Goal: Transaction & Acquisition: Purchase product/service

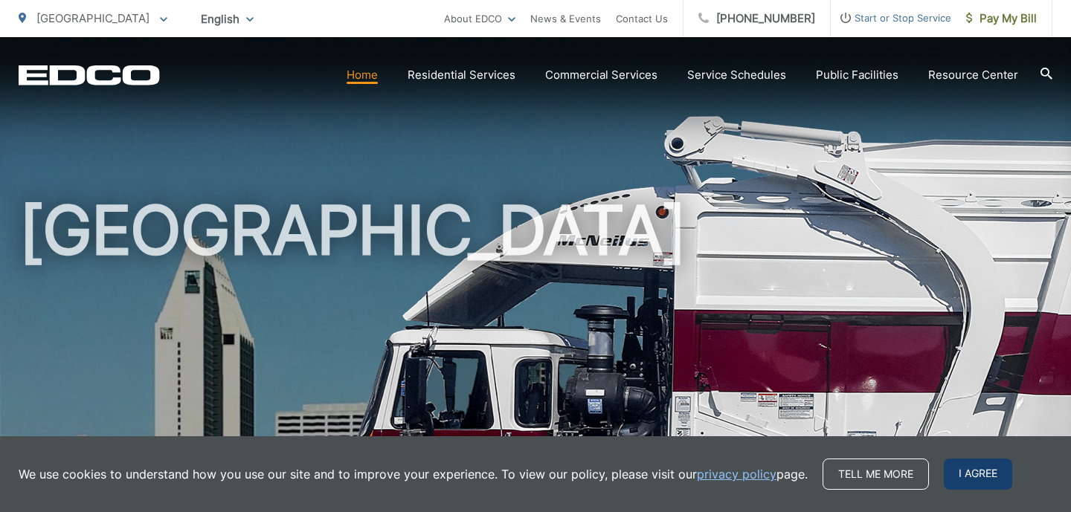
click at [964, 462] on body "Home Back Home Residential Services Overview Curbside Pickup Recycling Organic …" at bounding box center [535, 256] width 1071 height 512
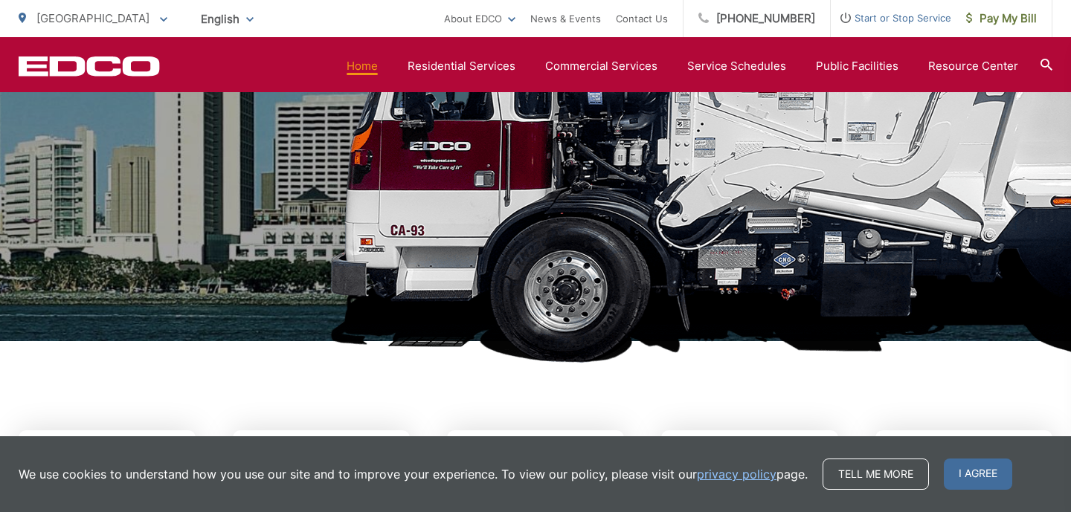
scroll to position [309, 0]
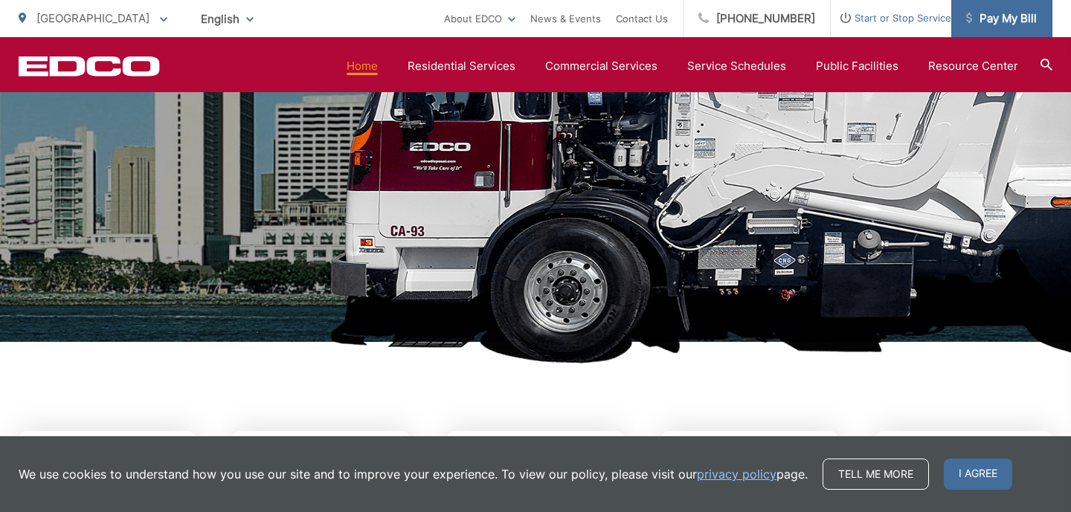
click at [1000, 14] on span "Pay My Bill" at bounding box center [1001, 19] width 71 height 18
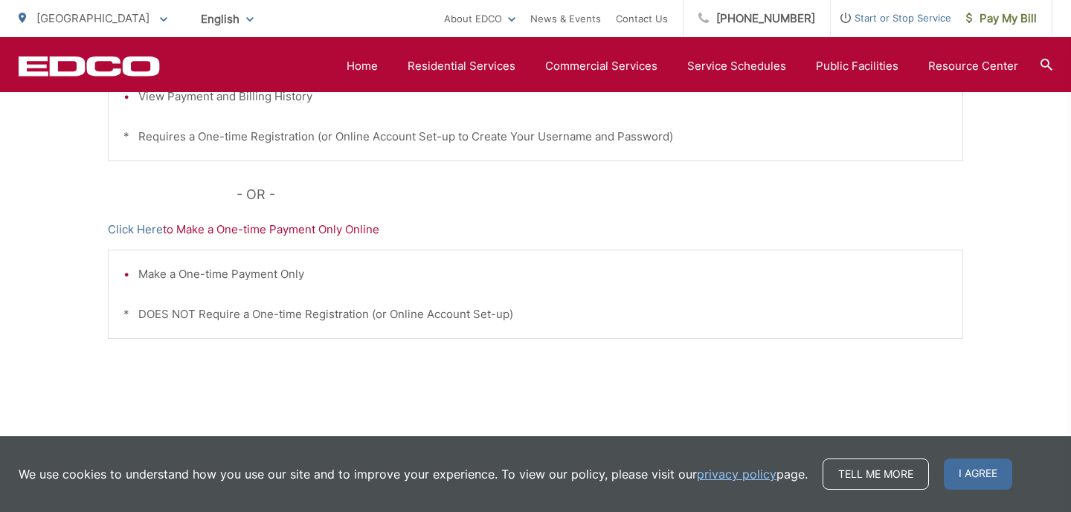
scroll to position [495, 0]
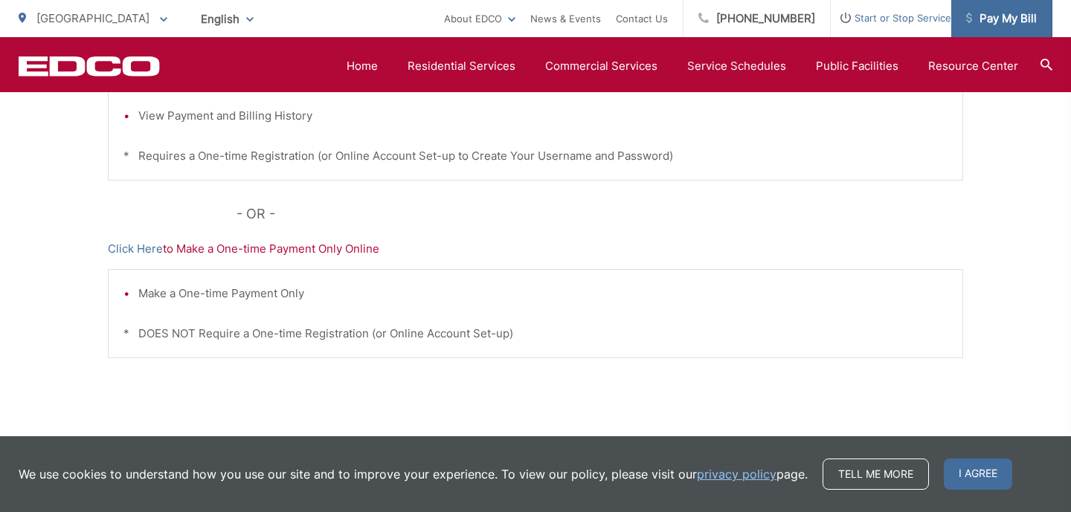
click at [999, 19] on span "Pay My Bill" at bounding box center [1001, 19] width 71 height 18
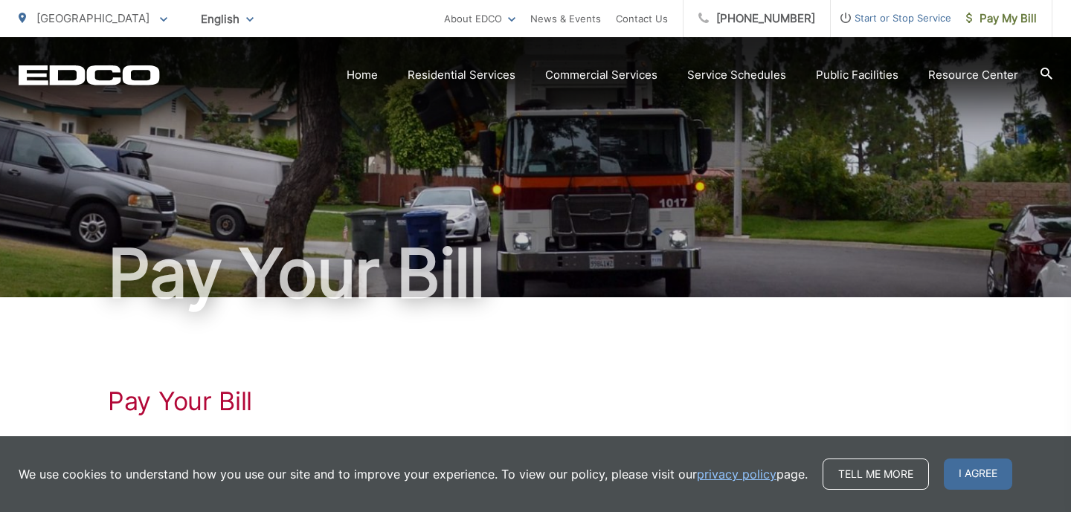
click at [972, 481] on span "I agree" at bounding box center [978, 474] width 68 height 31
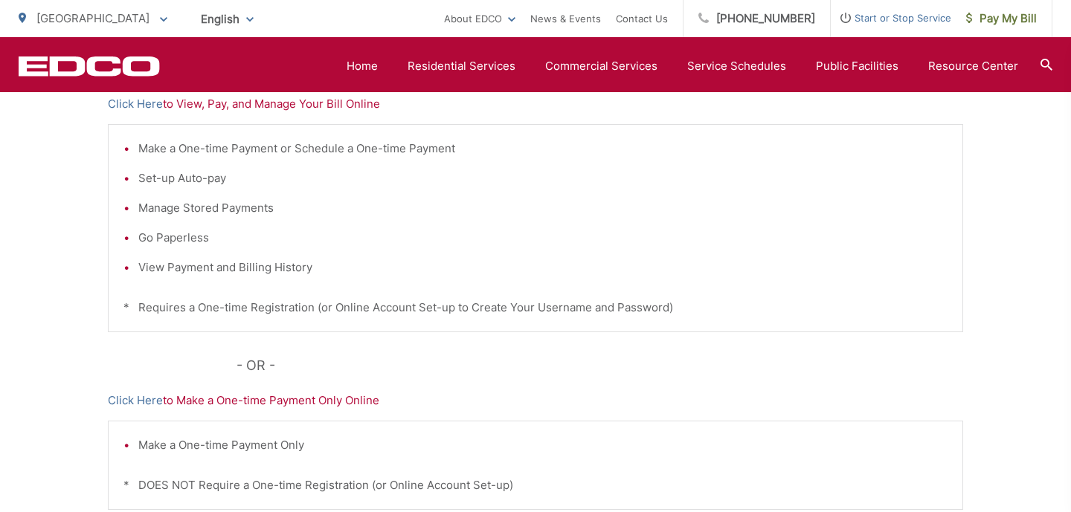
scroll to position [370, 0]
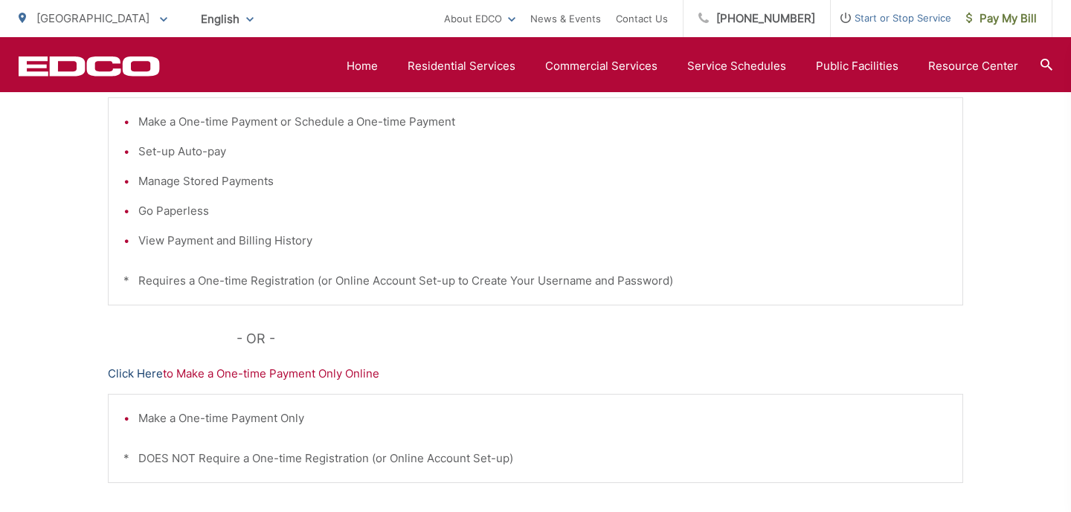
click at [147, 379] on link "Click Here" at bounding box center [135, 374] width 55 height 18
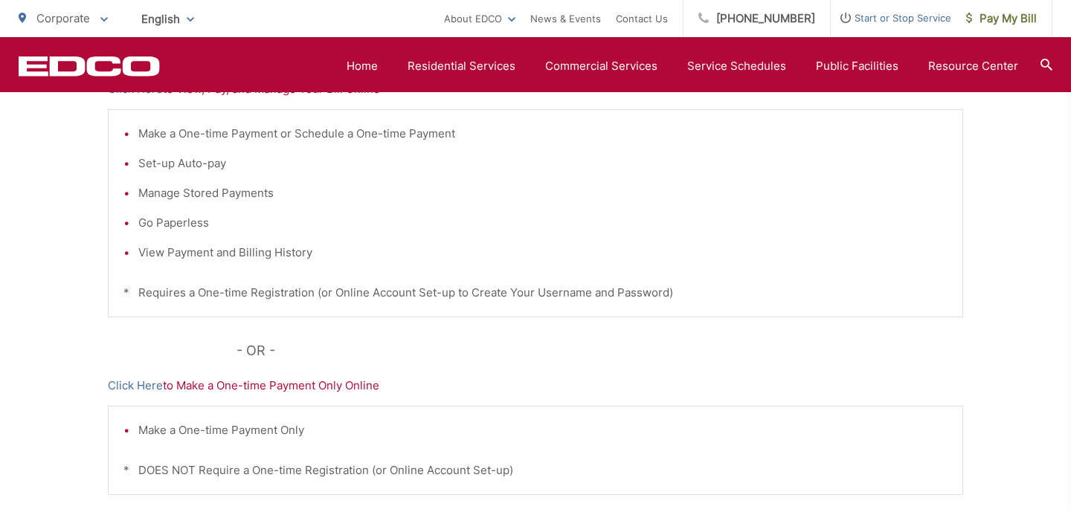
scroll to position [358, 0]
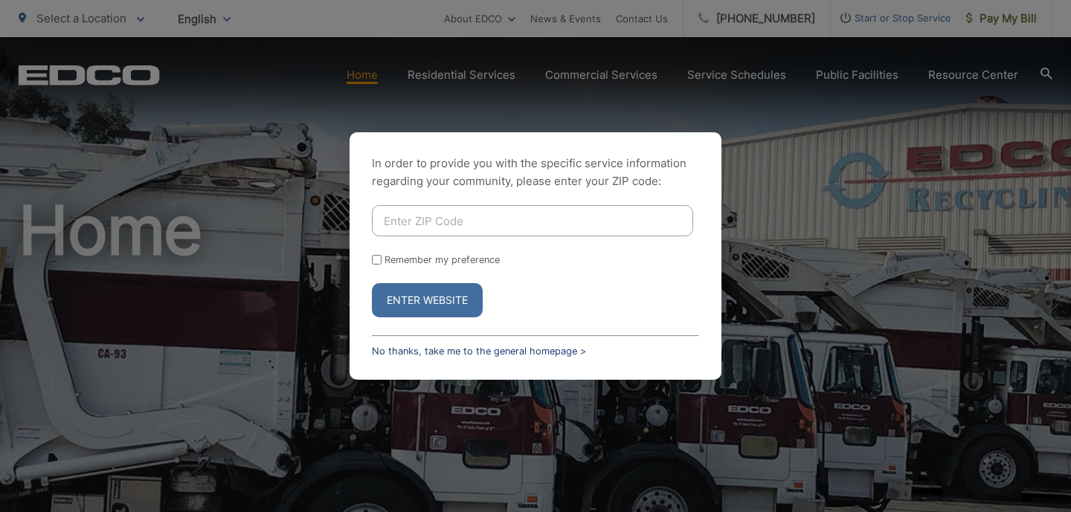
click at [483, 347] on link "No thanks, take me to the general homepage >" at bounding box center [479, 351] width 214 height 11
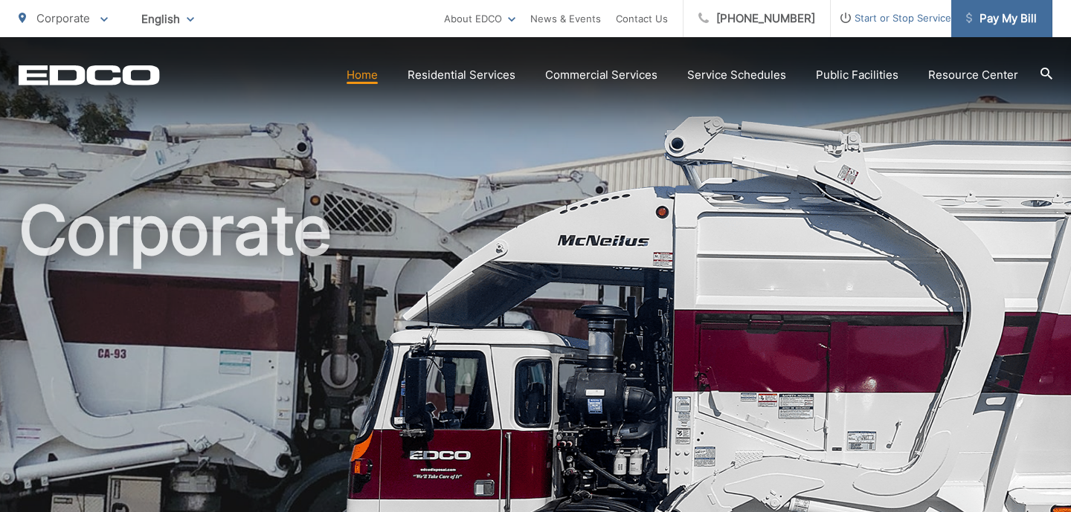
click at [993, 24] on span "Pay My Bill" at bounding box center [1001, 19] width 71 height 18
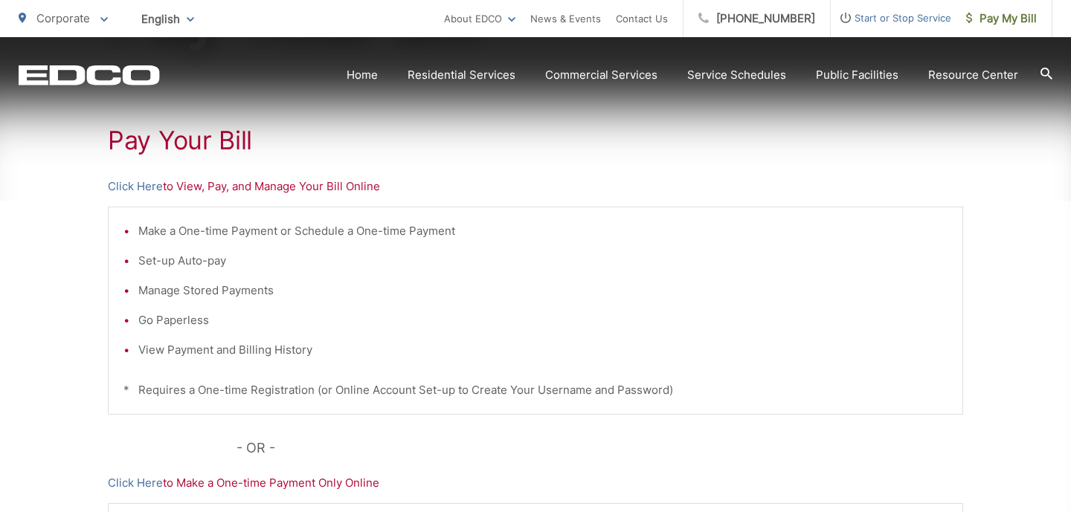
scroll to position [270, 0]
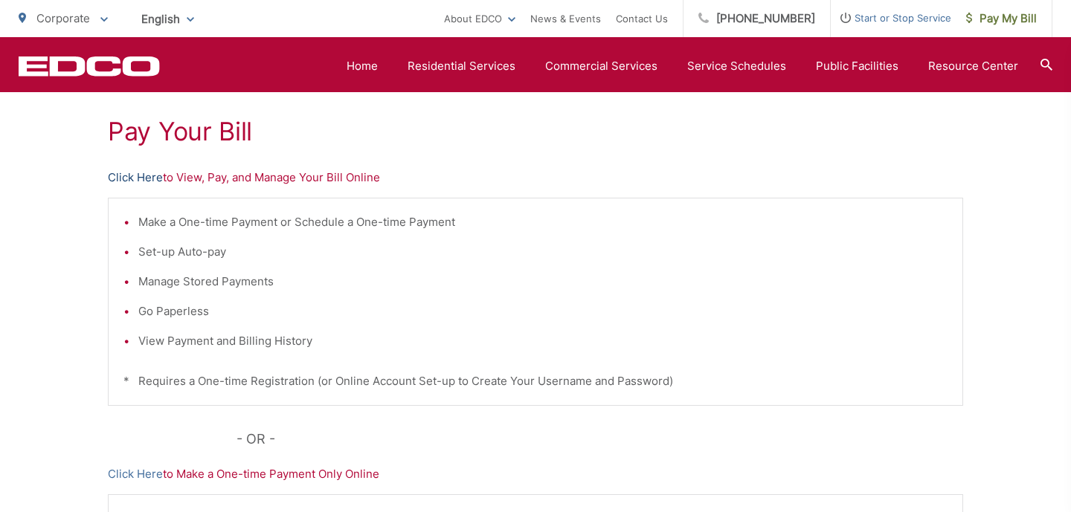
click at [129, 176] on link "Click Here" at bounding box center [135, 178] width 55 height 18
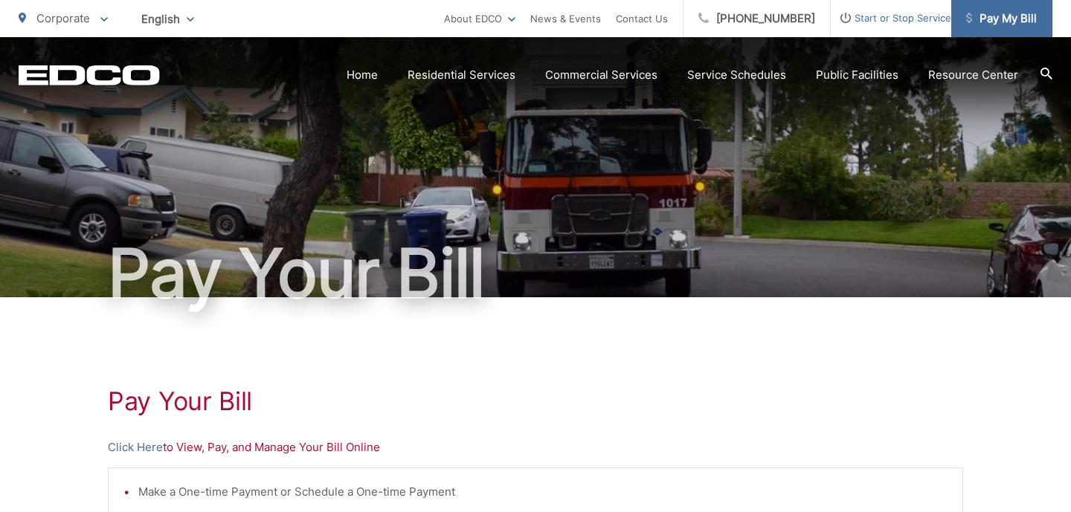
click at [974, 19] on span "Pay My Bill" at bounding box center [1001, 19] width 71 height 18
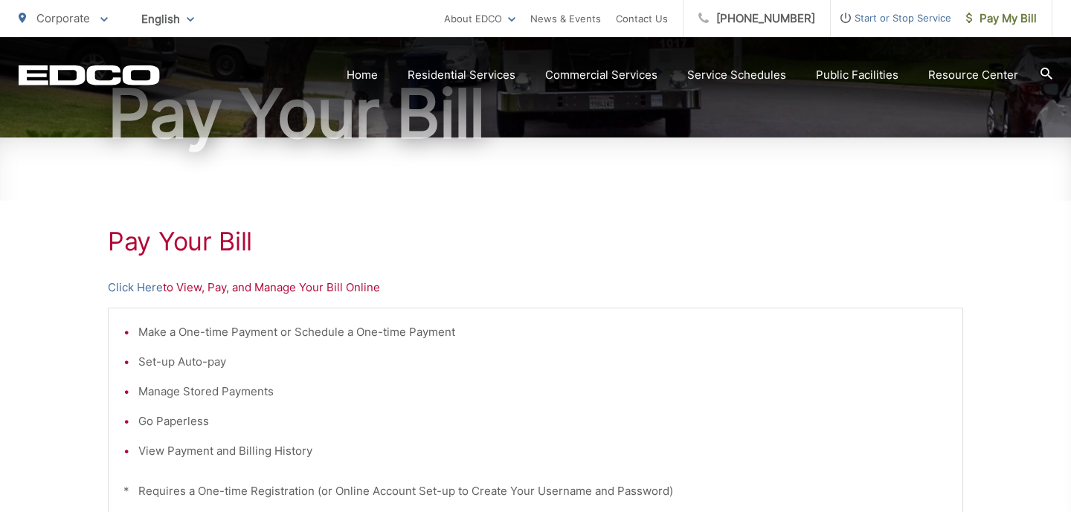
scroll to position [174, 0]
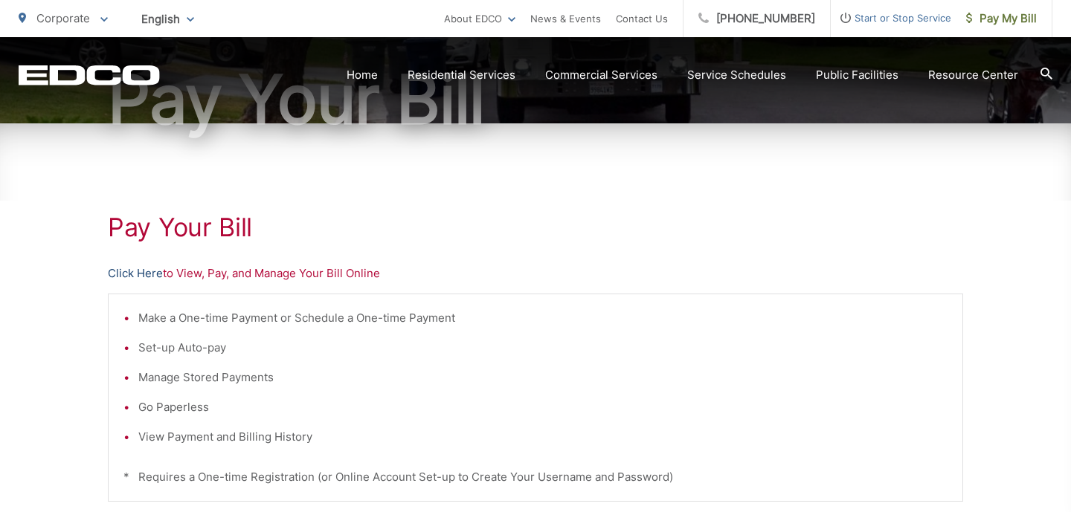
click at [147, 275] on link "Click Here" at bounding box center [135, 274] width 55 height 18
